Goal: Find specific page/section: Find specific page/section

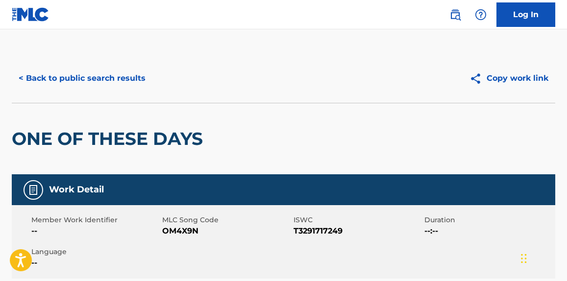
click at [86, 81] on button "< Back to public search results" at bounding box center [82, 78] width 141 height 24
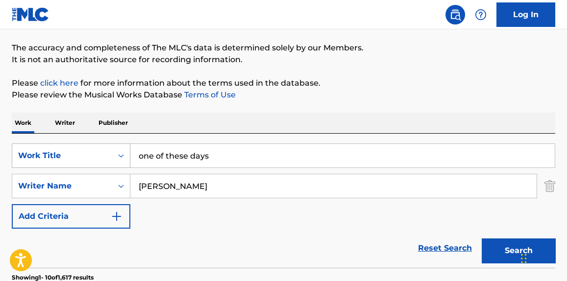
drag, startPoint x: 239, startPoint y: 159, endPoint x: 86, endPoint y: 165, distance: 153.9
click at [86, 165] on div "SearchWithCriteriab2ac057f-a13f-4b1e-a61c-1a864911c8f6 Work Title one of these …" at bounding box center [283, 155] width 543 height 24
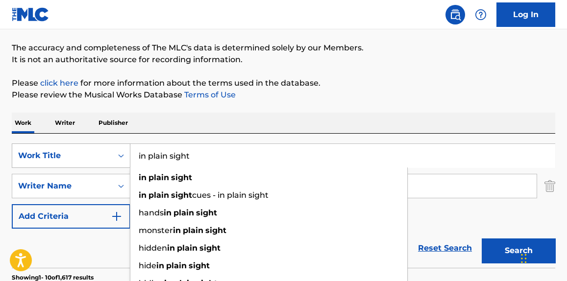
type input "in plain sight"
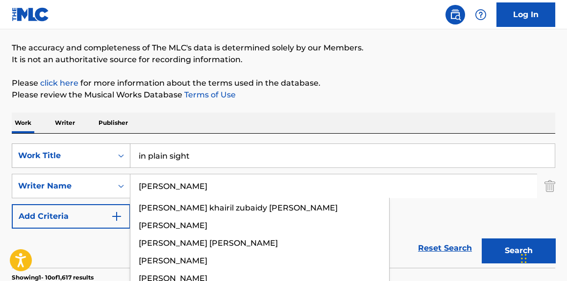
type input "[PERSON_NAME]"
click at [481, 238] on button "Search" at bounding box center [517, 250] width 73 height 24
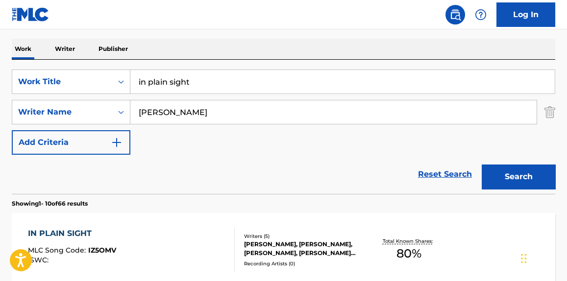
scroll to position [223, 0]
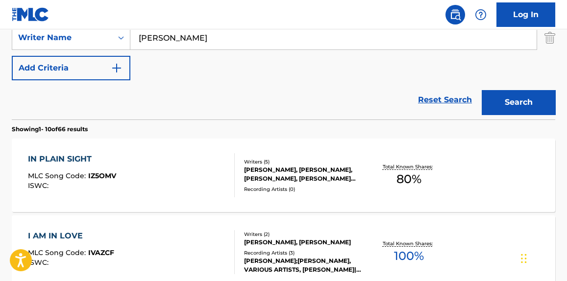
click at [170, 181] on div "IN PLAIN SIGHT MLC Song Code : IZ5OMV ISWC :" at bounding box center [131, 175] width 206 height 44
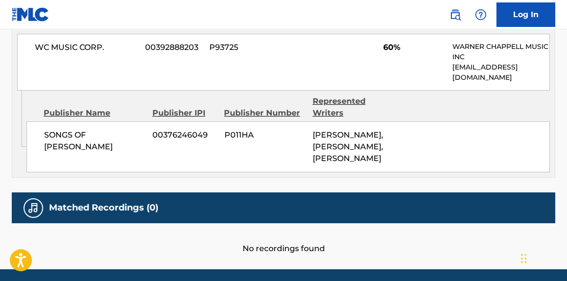
scroll to position [788, 0]
